Goal: Task Accomplishment & Management: Use online tool/utility

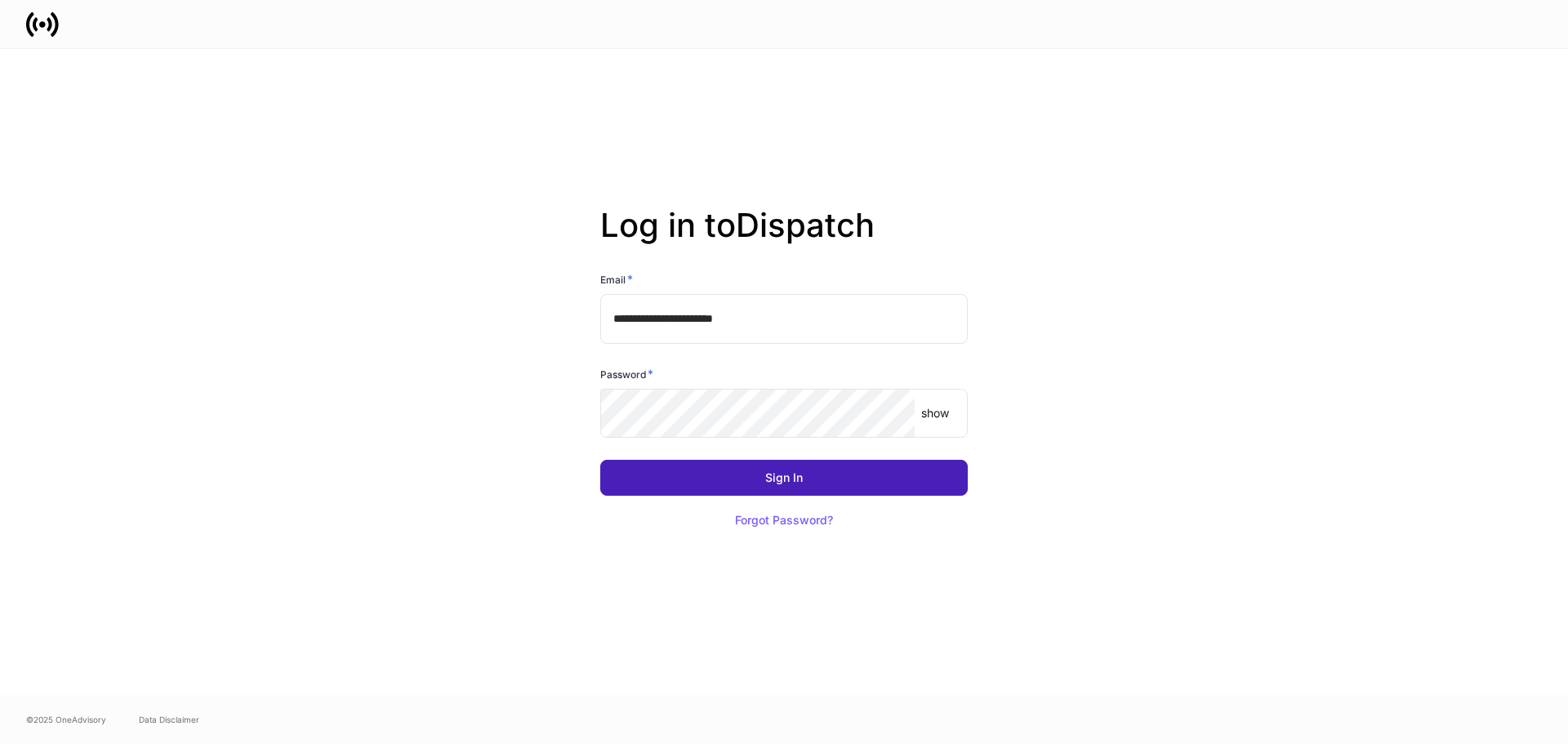
click at [726, 479] on button "Sign In" at bounding box center [783, 477] width 368 height 36
